Goal: Task Accomplishment & Management: Manage account settings

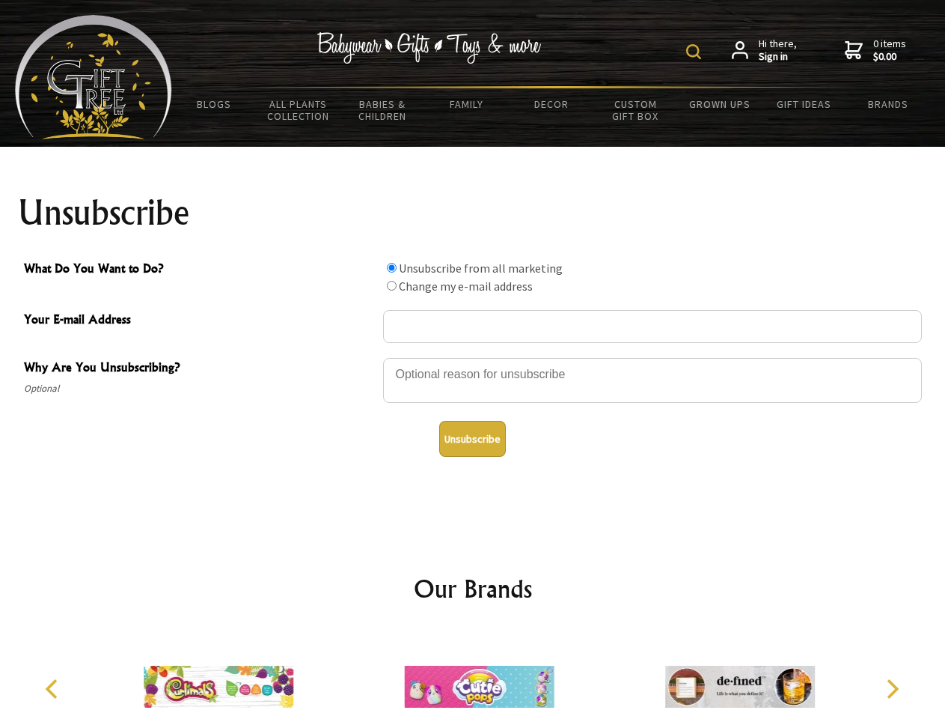
click at [696, 52] on img at bounding box center [693, 51] width 15 height 15
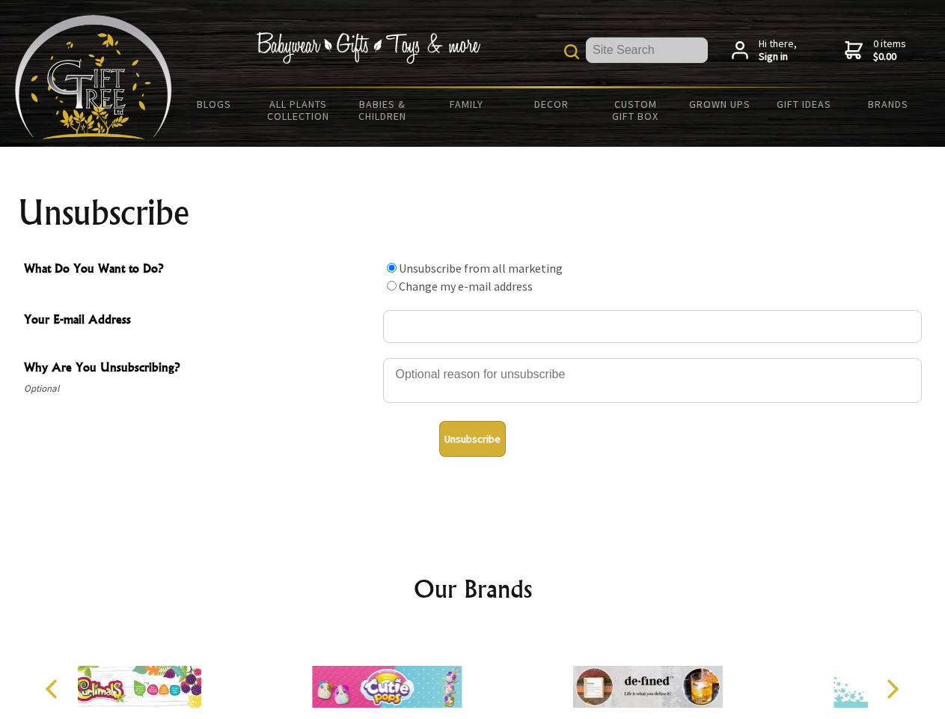
click at [473, 357] on div at bounding box center [652, 382] width 539 height 52
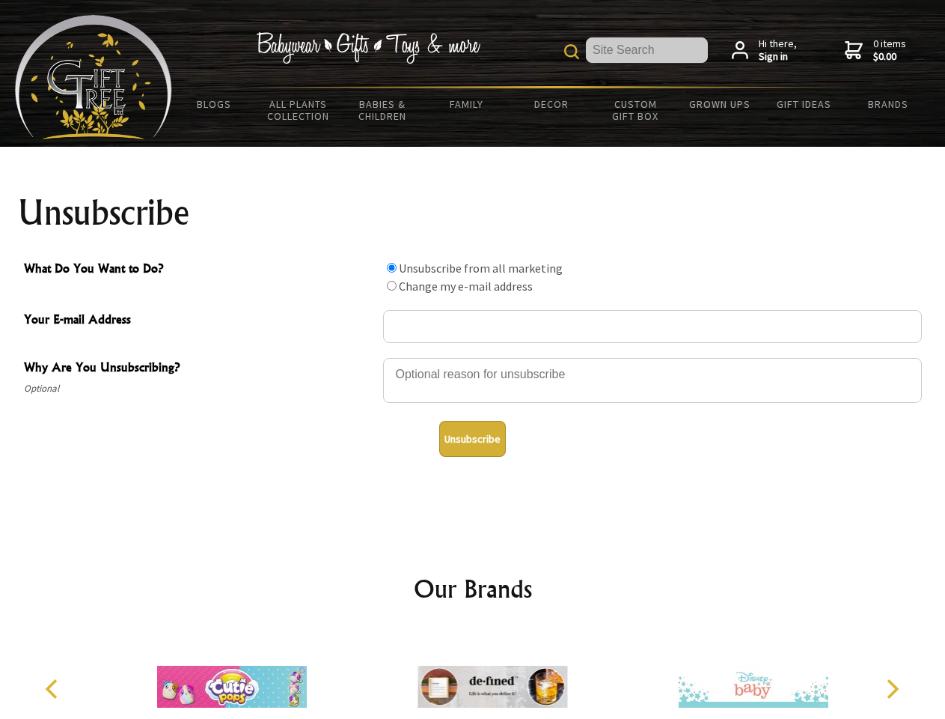
click at [391, 267] on input "What Do You Want to Do?" at bounding box center [392, 268] width 10 height 10
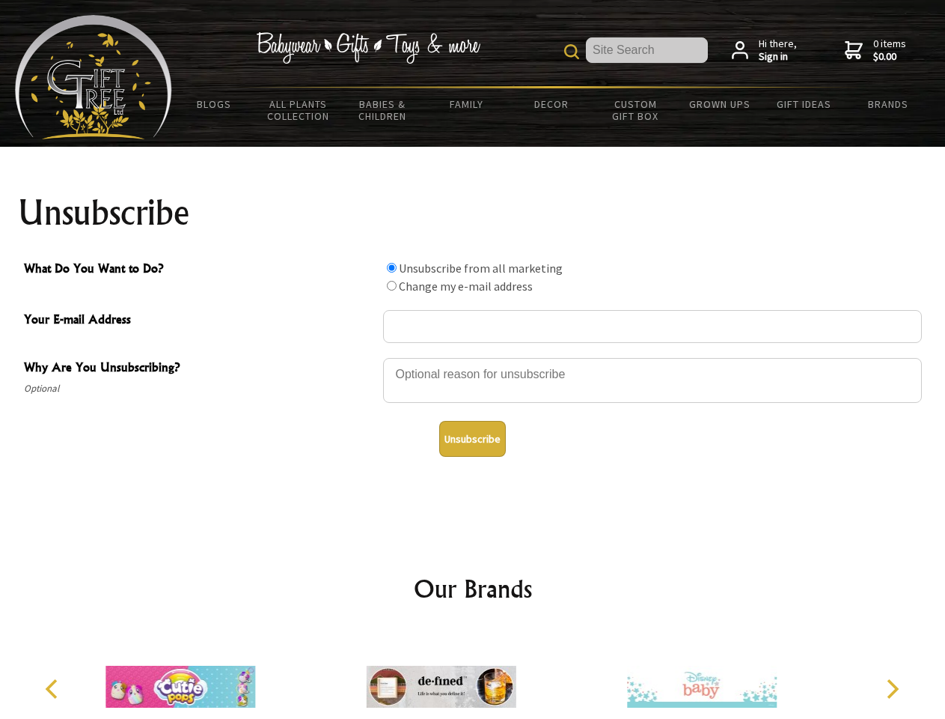
click at [391, 285] on input "What Do You Want to Do?" at bounding box center [392, 286] width 10 height 10
radio input "true"
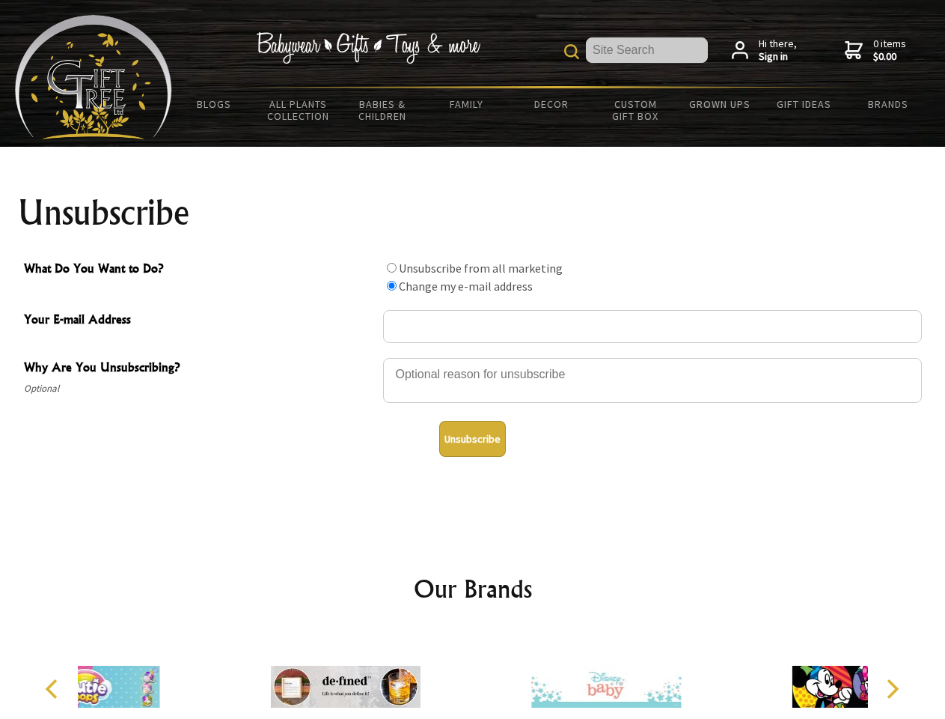
click at [472, 439] on button "Unsubscribe" at bounding box center [472, 439] width 67 height 36
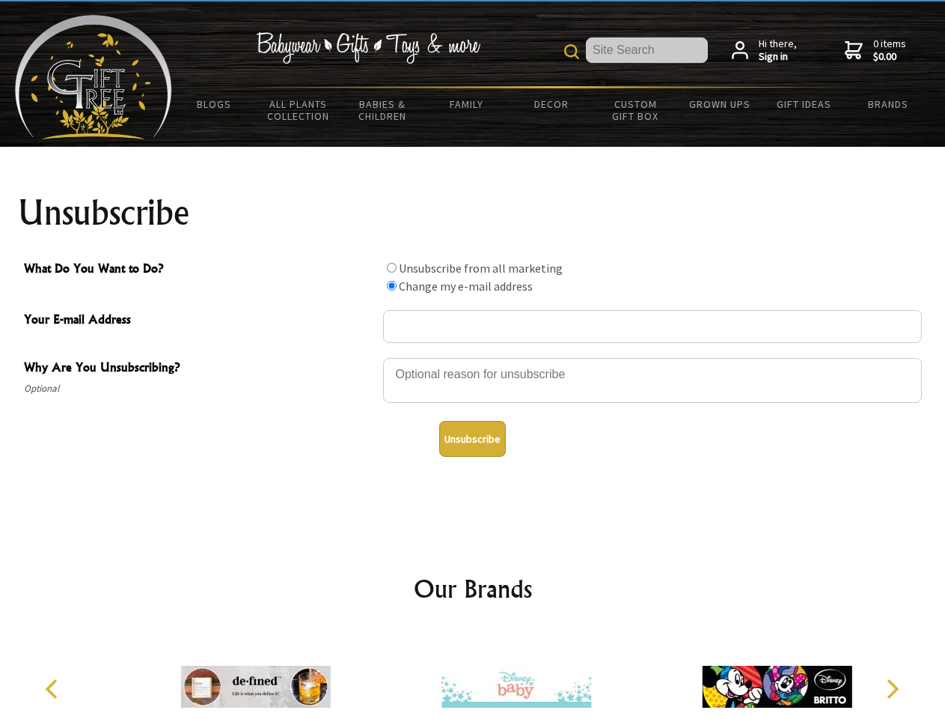
click at [54, 689] on icon "Previous" at bounding box center [52, 688] width 19 height 19
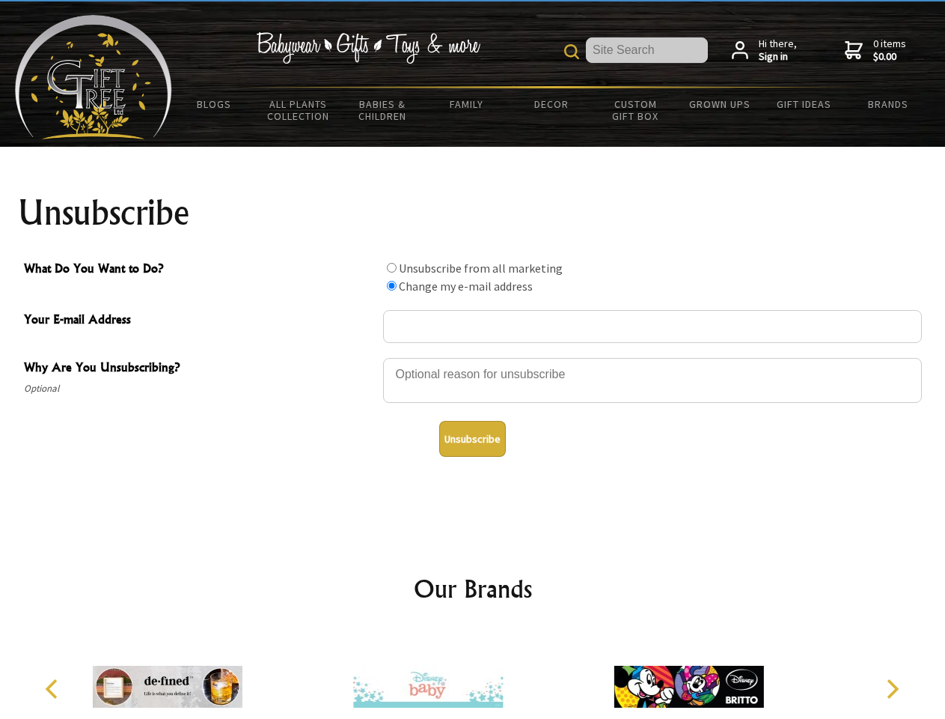
click at [892, 689] on icon "Next" at bounding box center [891, 688] width 19 height 19
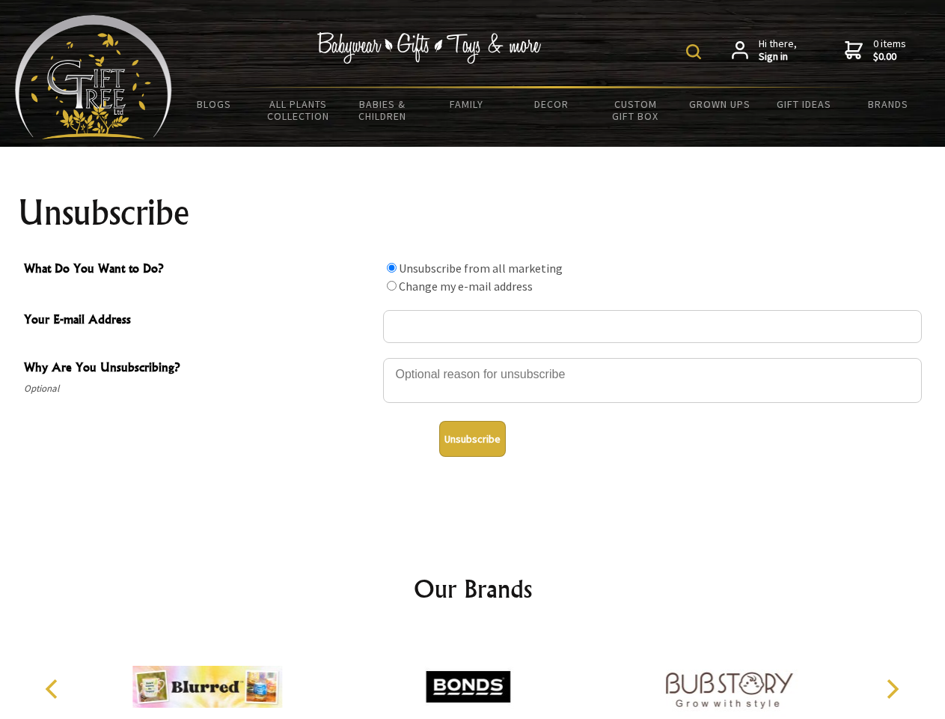
click at [696, 52] on img at bounding box center [693, 51] width 15 height 15
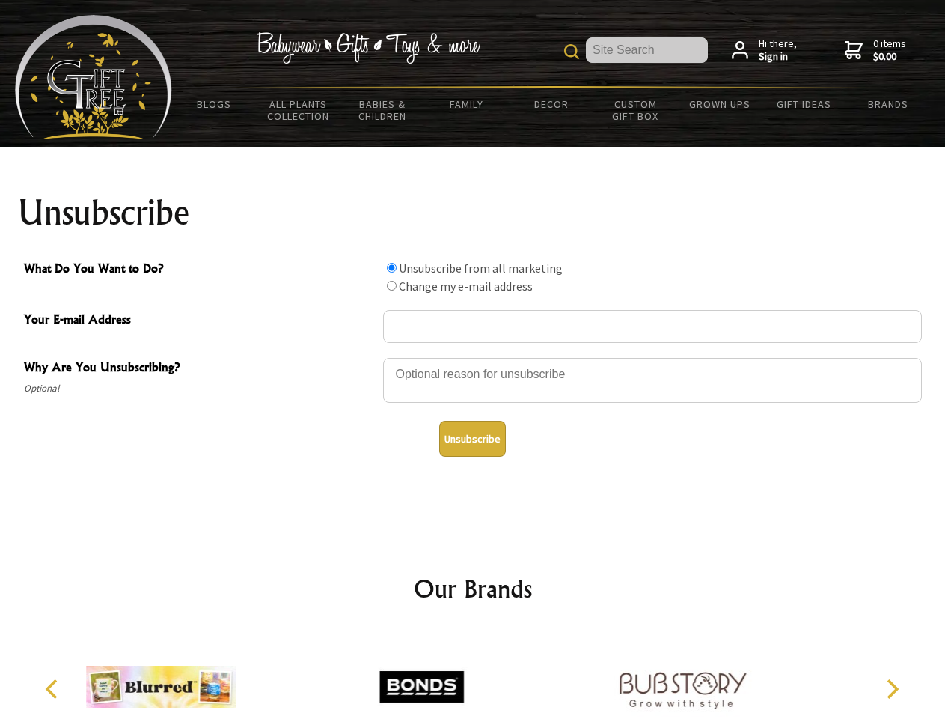
click at [473, 357] on div at bounding box center [652, 382] width 539 height 52
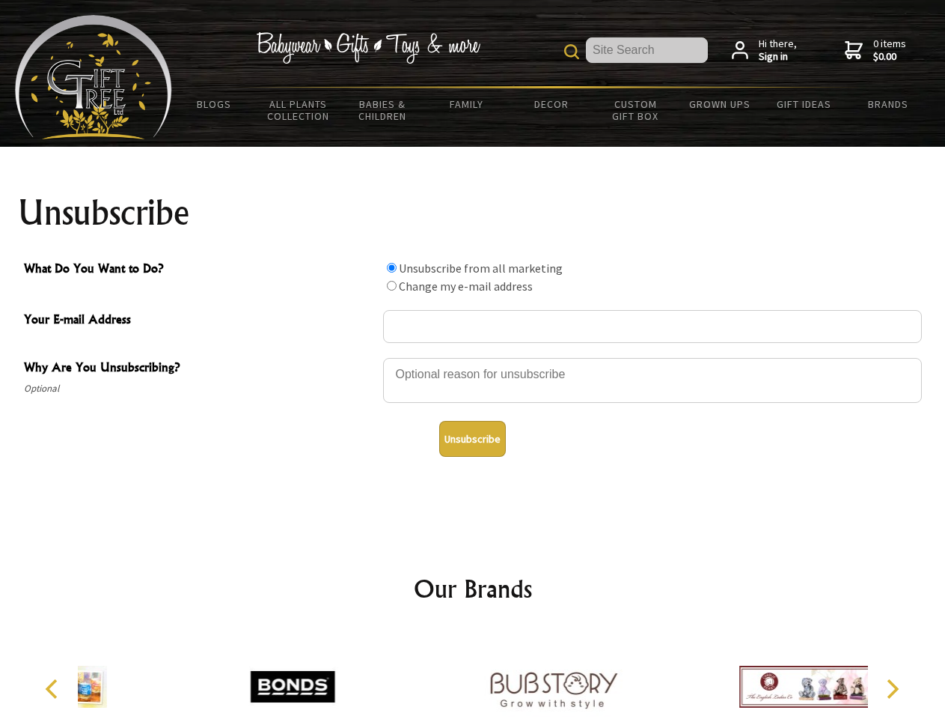
click at [391, 267] on input "What Do You Want to Do?" at bounding box center [392, 268] width 10 height 10
click at [391, 285] on input "What Do You Want to Do?" at bounding box center [392, 286] width 10 height 10
click at [472, 439] on button "Unsubscribe" at bounding box center [472, 439] width 67 height 36
click at [54, 689] on icon "Previous" at bounding box center [52, 688] width 19 height 19
radio input "true"
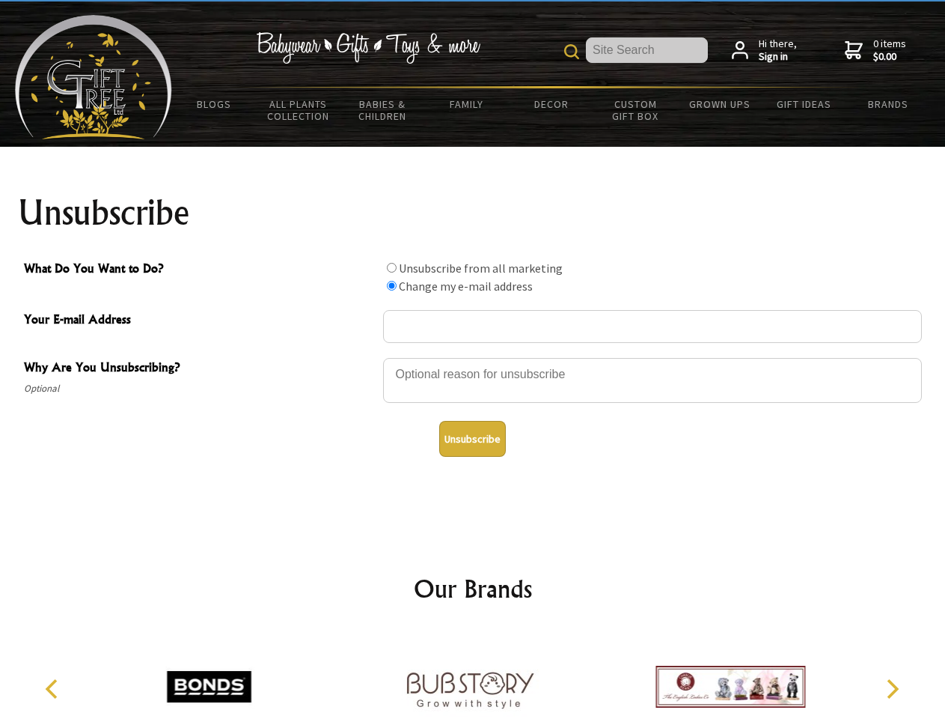
click at [892, 689] on icon "Next" at bounding box center [891, 688] width 19 height 19
